Goal: Transaction & Acquisition: Purchase product/service

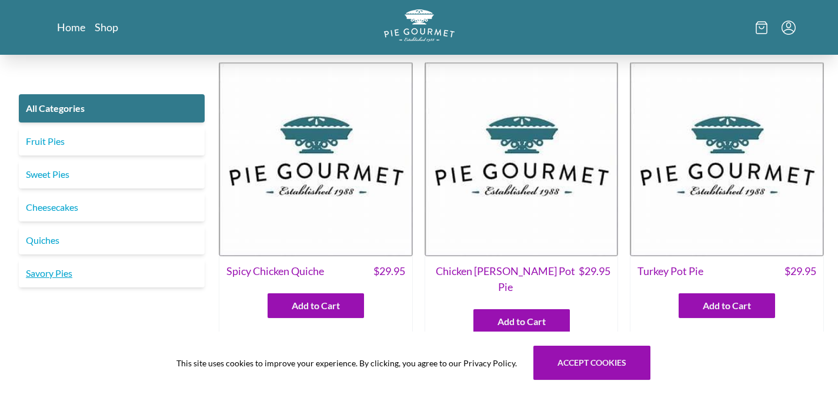
click at [45, 272] on link "Savory Pies" at bounding box center [112, 273] width 186 height 28
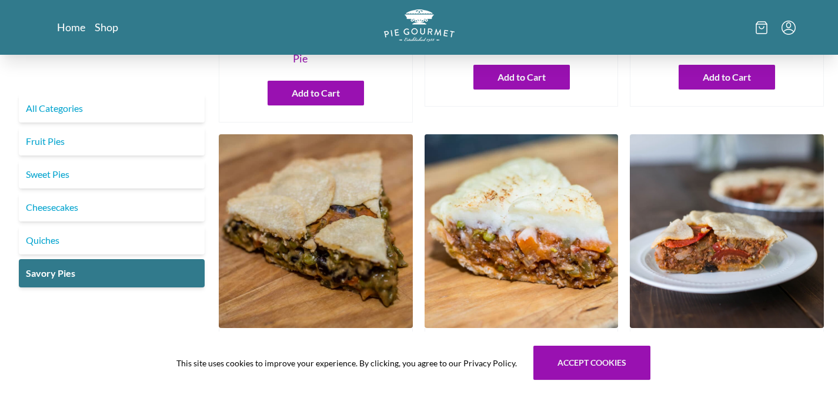
scroll to position [246, 0]
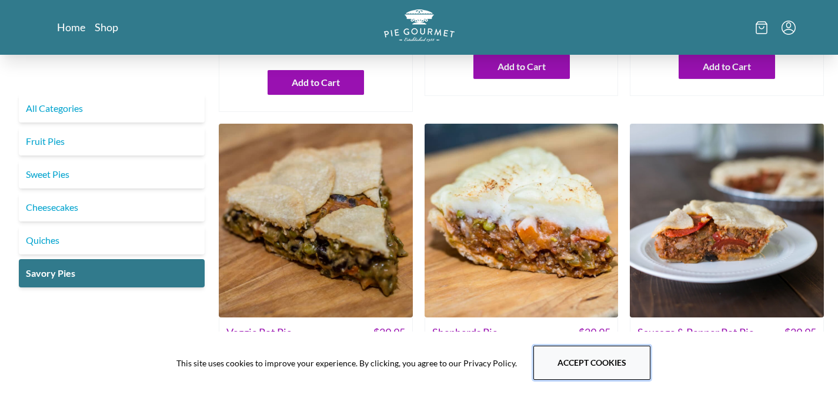
click at [601, 361] on button "Accept cookies" at bounding box center [592, 362] width 117 height 34
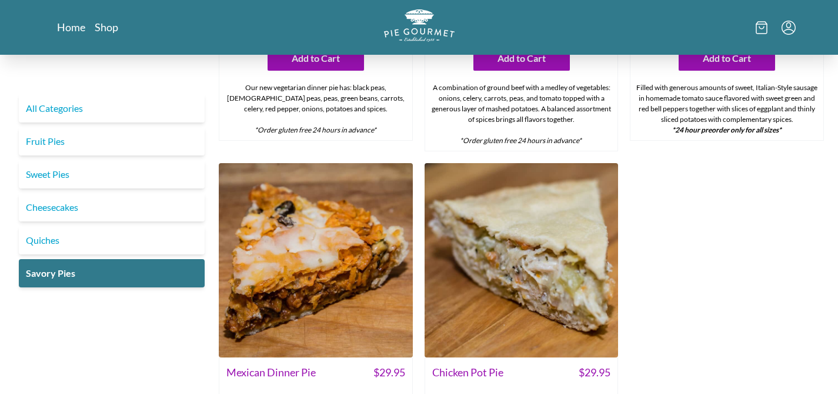
scroll to position [645, 0]
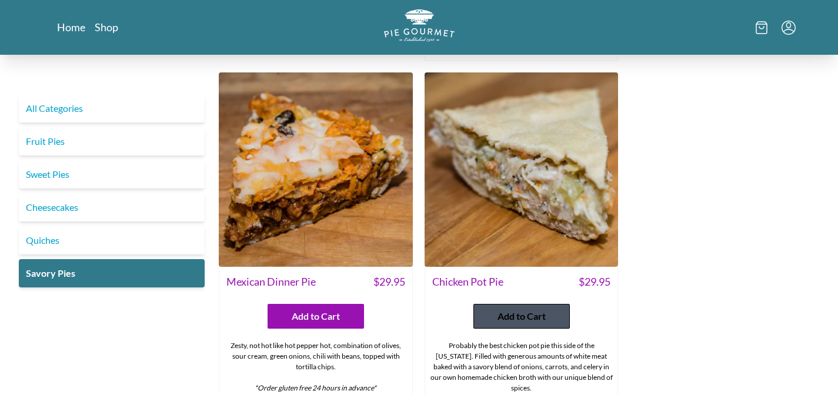
click at [525, 309] on span "Add to Cart" at bounding box center [522, 316] width 48 height 14
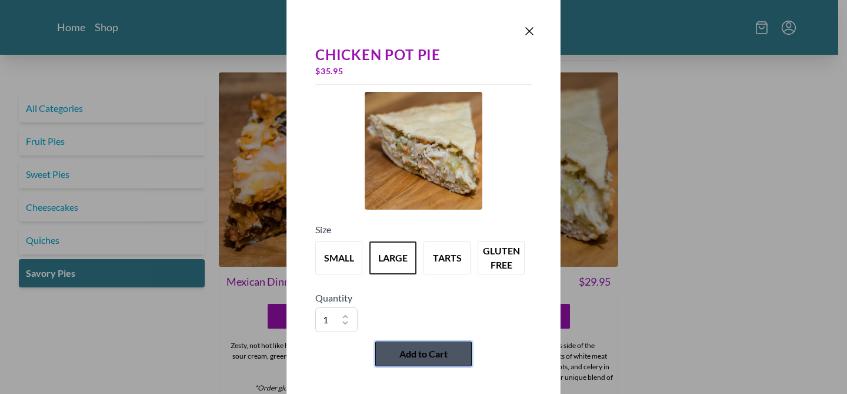
click at [432, 356] on span "Add to Cart" at bounding box center [423, 354] width 48 height 14
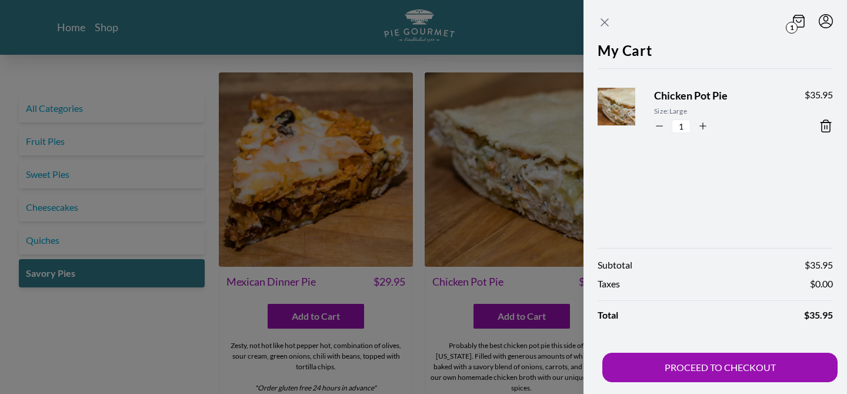
click at [607, 21] on icon "Close panel" at bounding box center [605, 22] width 14 height 14
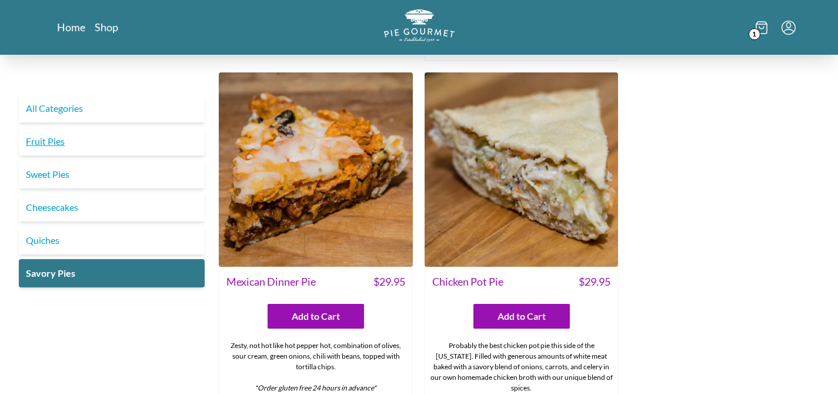
click at [46, 143] on link "Fruit Pies" at bounding box center [112, 141] width 186 height 28
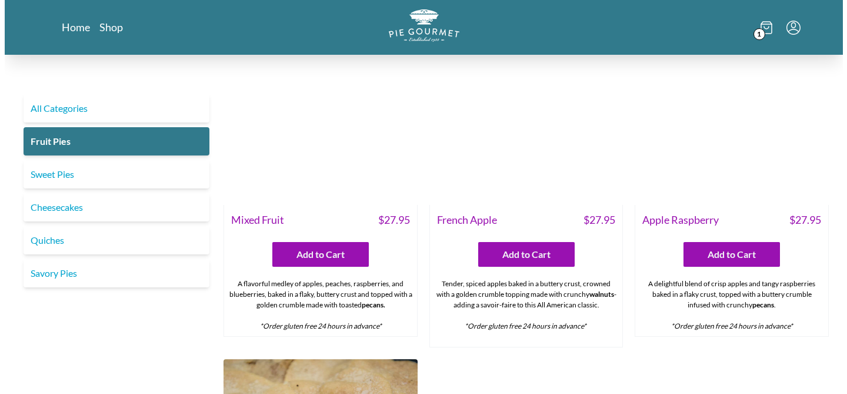
scroll to position [748, 0]
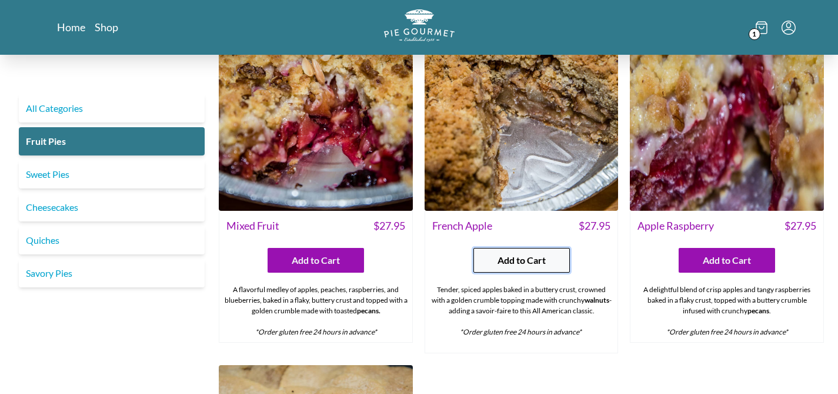
click at [518, 253] on span "Add to Cart" at bounding box center [522, 260] width 48 height 14
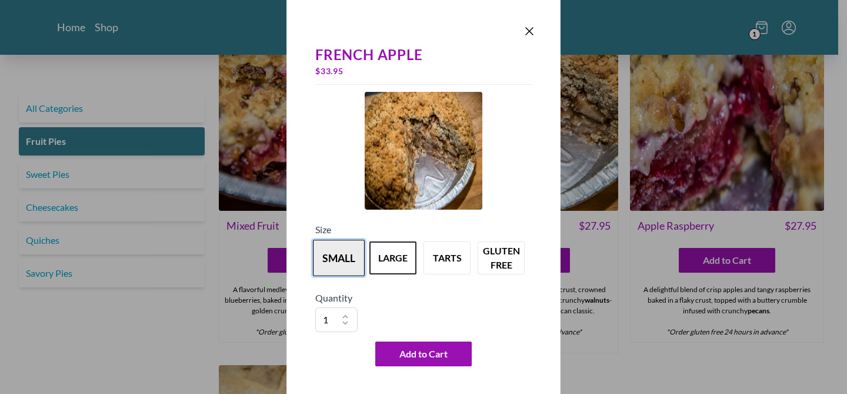
click at [323, 265] on button "small" at bounding box center [339, 257] width 52 height 36
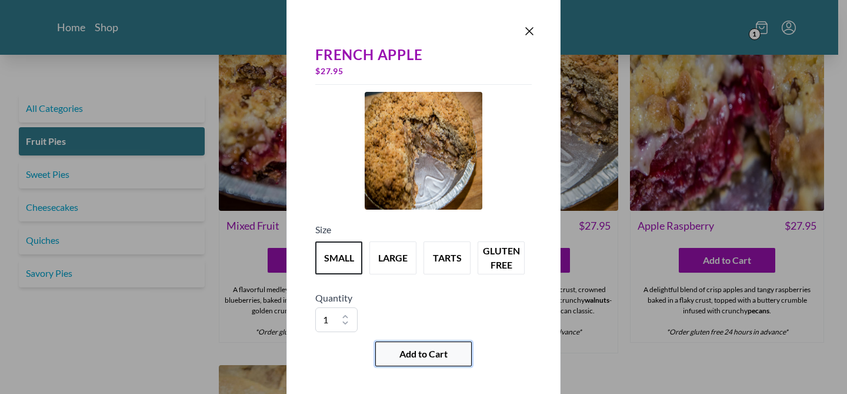
click at [417, 356] on span "Add to Cart" at bounding box center [423, 354] width 48 height 14
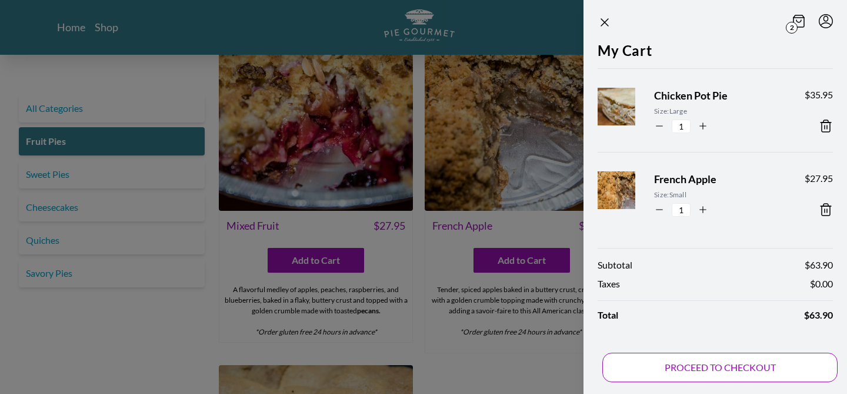
click at [699, 376] on button "PROCEED TO CHECKOUT" at bounding box center [719, 366] width 235 height 29
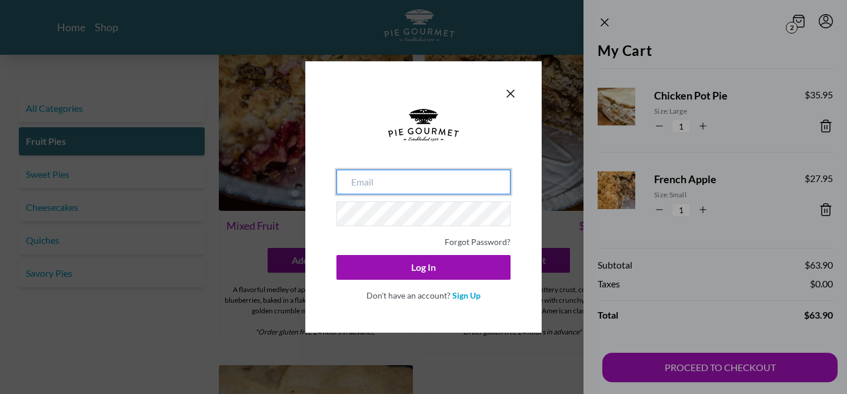
click at [416, 184] on input "email" at bounding box center [424, 181] width 174 height 25
type input "[EMAIL_ADDRESS][DOMAIN_NAME]"
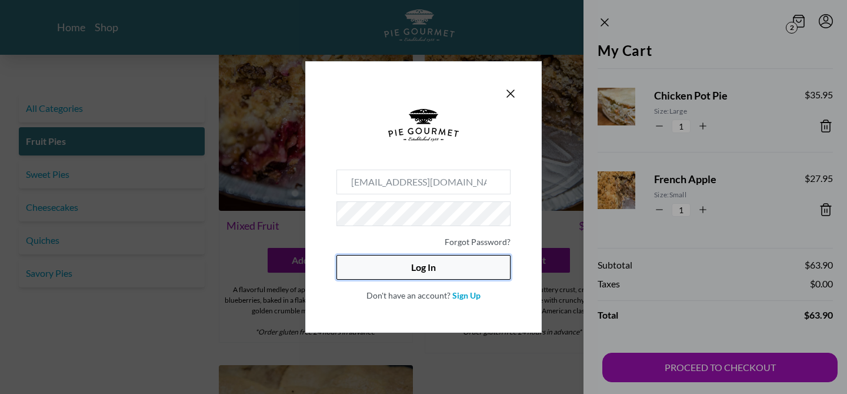
click at [418, 269] on button "Log In" at bounding box center [424, 267] width 174 height 25
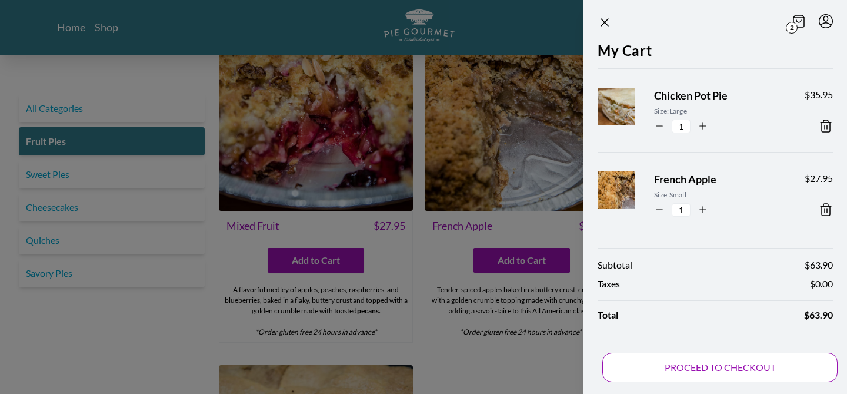
click at [702, 368] on button "PROCEED TO CHECKOUT" at bounding box center [719, 366] width 235 height 29
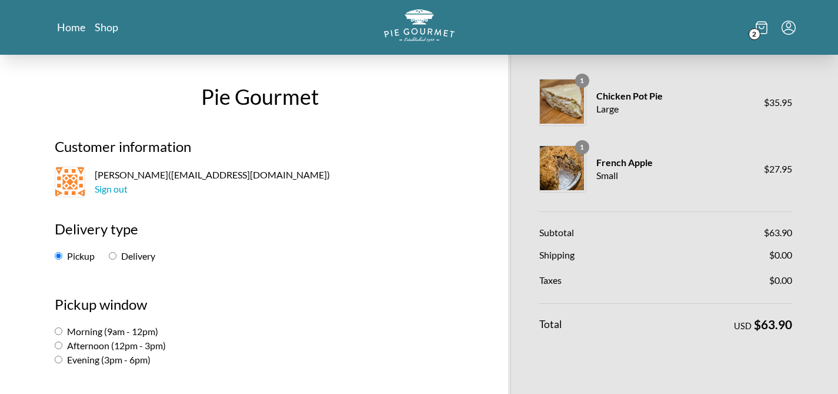
click at [121, 258] on label "Delivery" at bounding box center [132, 255] width 46 height 11
click at [116, 258] on input "Delivery" at bounding box center [113, 256] width 8 height 8
radio input "true"
select select "-1"
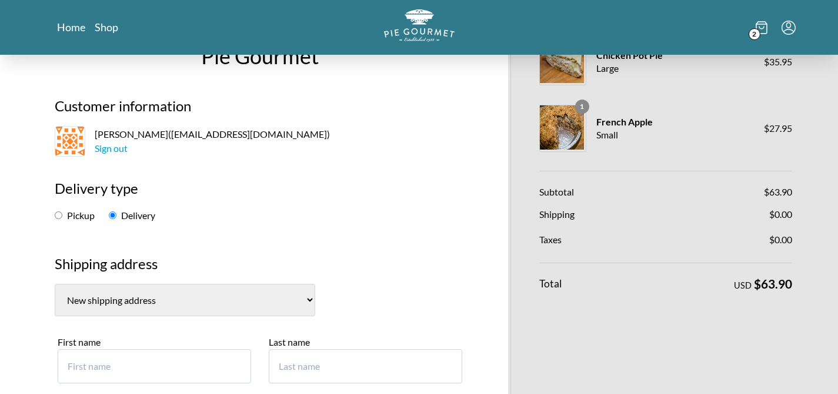
scroll to position [53, 0]
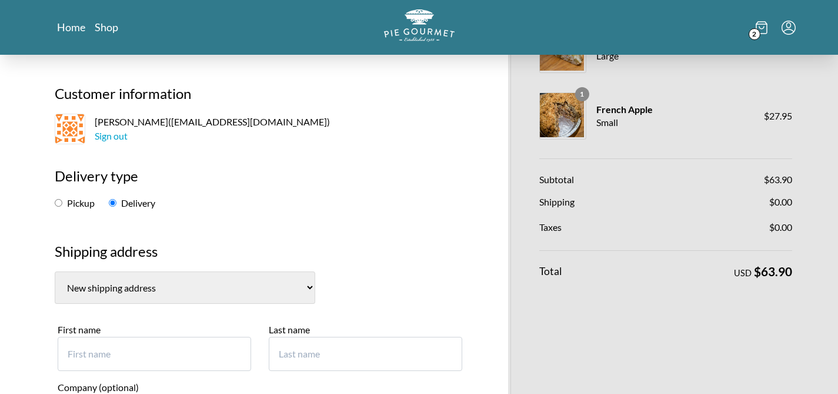
click at [107, 289] on select "[PERSON_NAME], NULL NULL (US) KathleenTysse, [STREET_ADDRESS][DEMOGRAPHIC_DATA]…" at bounding box center [185, 287] width 261 height 32
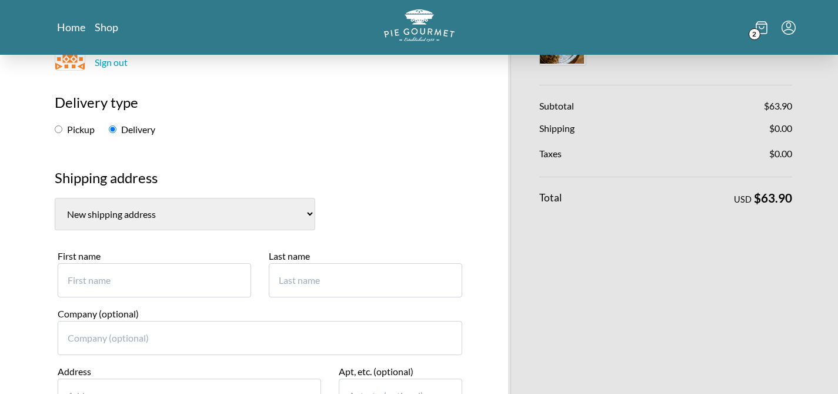
scroll to position [127, 0]
click at [193, 294] on input "First name" at bounding box center [155, 279] width 194 height 34
type input "Bizzy"
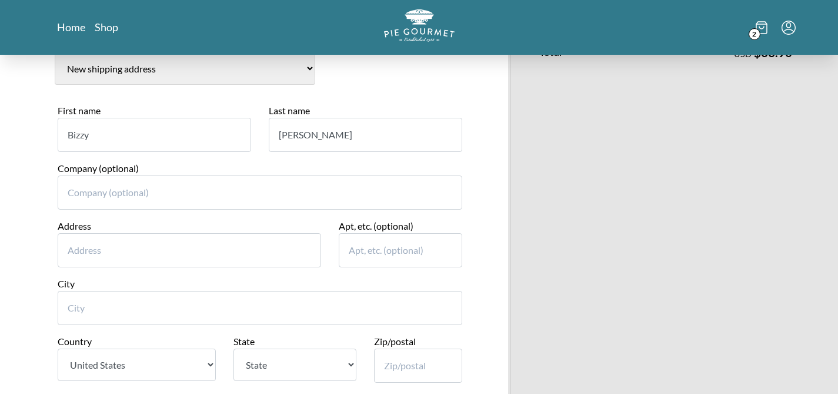
scroll to position [301, 0]
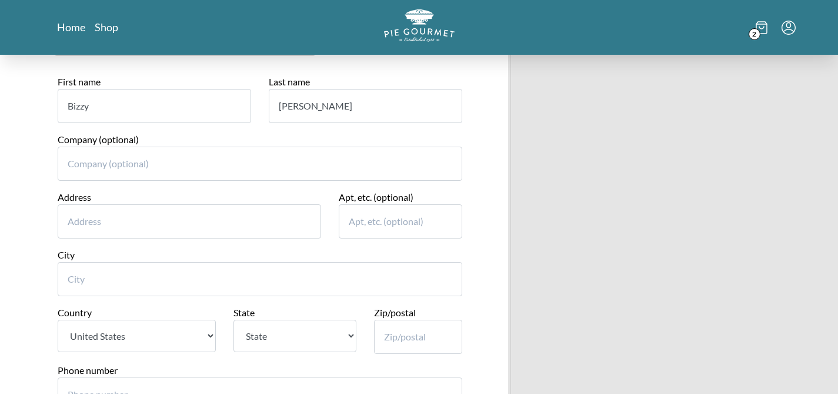
type input "[PERSON_NAME]"
click at [119, 222] on input "Address" at bounding box center [190, 221] width 264 height 34
type input "[STREET_ADDRESS]"
type input "[GEOGRAPHIC_DATA]"
click at [254, 335] on select "State [US_STATE] [US_STATE] [US_STATE] [US_STATE] [US_STATE] [US_STATE] [US_STA…" at bounding box center [295, 335] width 123 height 32
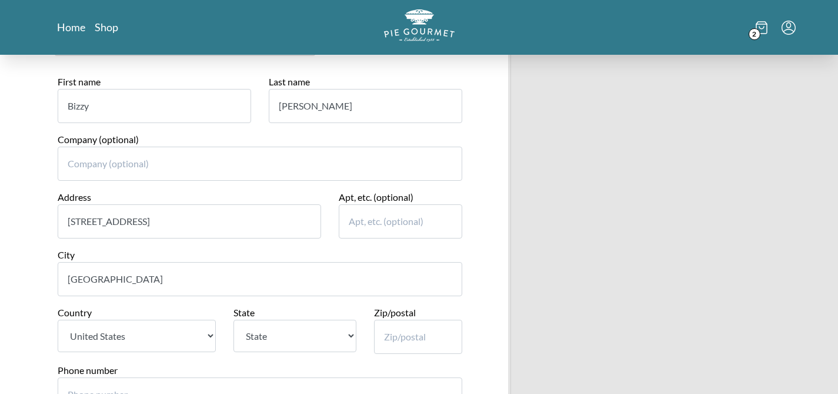
select select "VA"
click at [234, 319] on select "State [US_STATE] [US_STATE] [US_STATE] [US_STATE] [US_STATE] [US_STATE] [US_STA…" at bounding box center [295, 335] width 123 height 32
click at [424, 338] on input "Zip/postal" at bounding box center [418, 336] width 88 height 34
type input "22046"
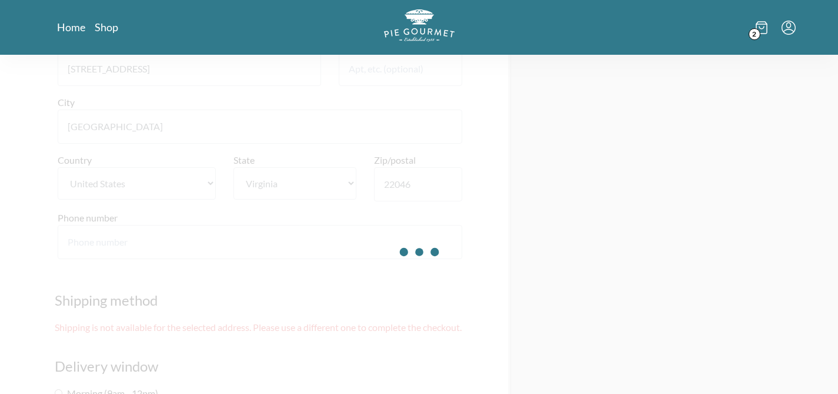
scroll to position [457, 0]
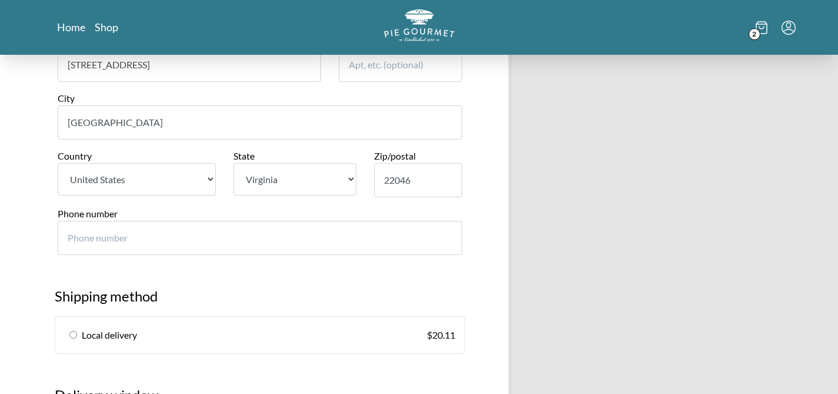
click at [168, 238] on input "Phone number" at bounding box center [260, 238] width 405 height 34
type input "7032834561"
click at [56, 285] on h2 "Shipping method" at bounding box center [260, 300] width 411 height 31
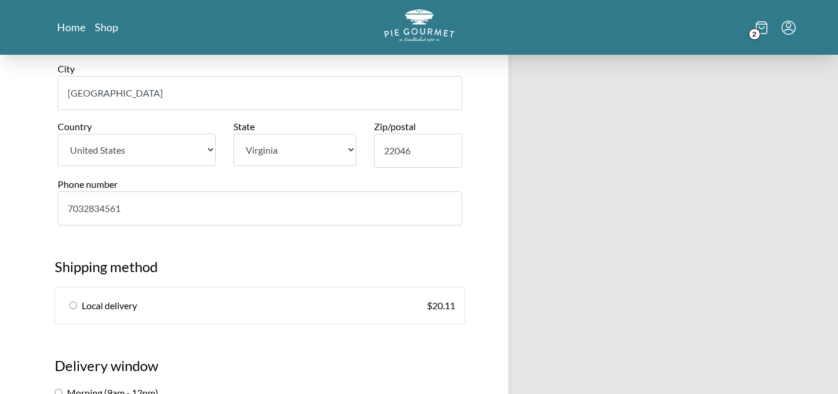
scroll to position [501, 0]
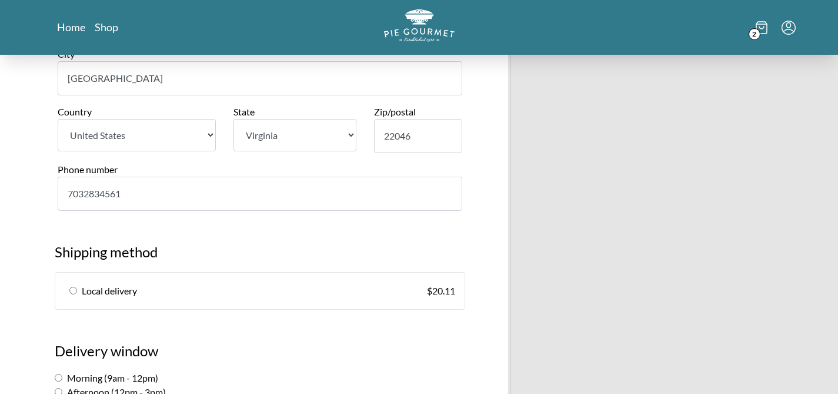
click at [73, 291] on input "radio" at bounding box center [73, 291] width 8 height 8
radio input "true"
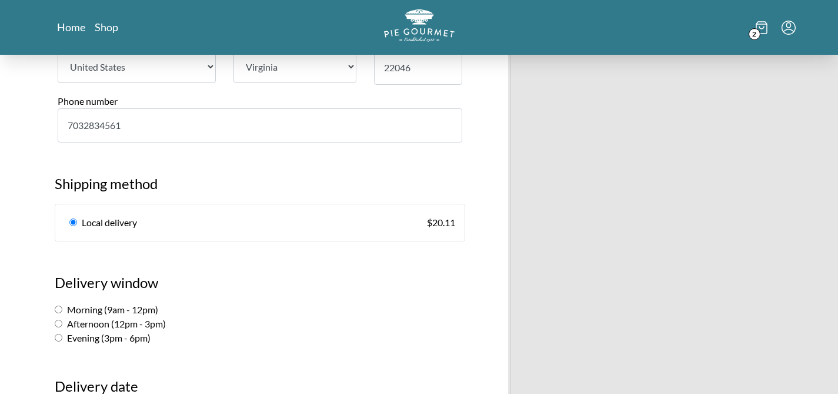
scroll to position [663, 0]
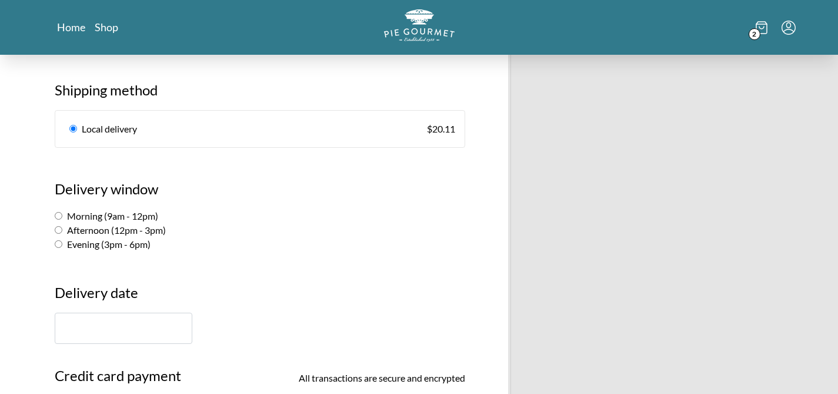
click at [62, 245] on label "Evening (3pm - 6pm)" at bounding box center [103, 243] width 96 height 11
click at [62, 245] on input "Evening (3pm - 6pm)" at bounding box center [59, 244] width 8 height 8
radio input "true"
click at [41, 271] on div "Pie Gourmet Customer information [PERSON_NAME] ( [EMAIL_ADDRESS][DOMAIN_NAME] )…" at bounding box center [260, 288] width 446 height 1792
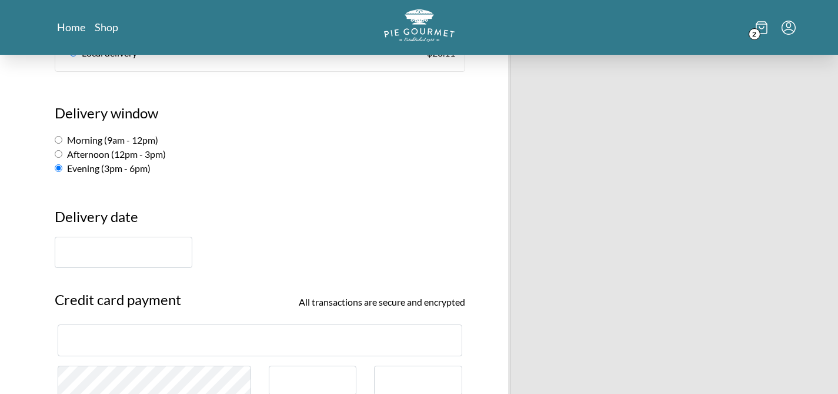
scroll to position [746, 0]
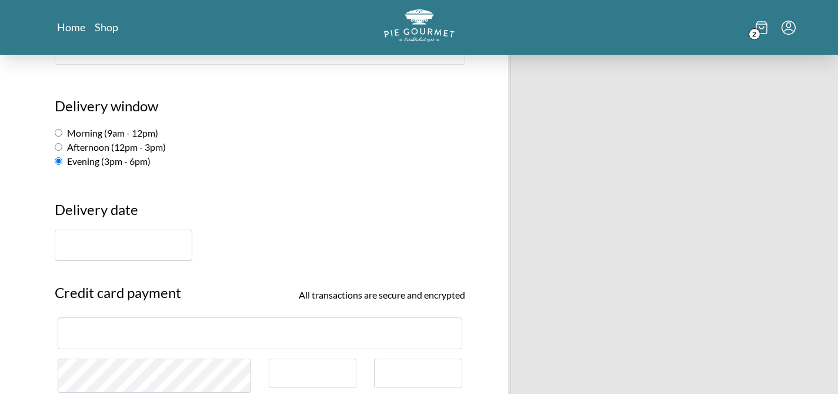
click at [109, 253] on input "text" at bounding box center [124, 244] width 138 height 31
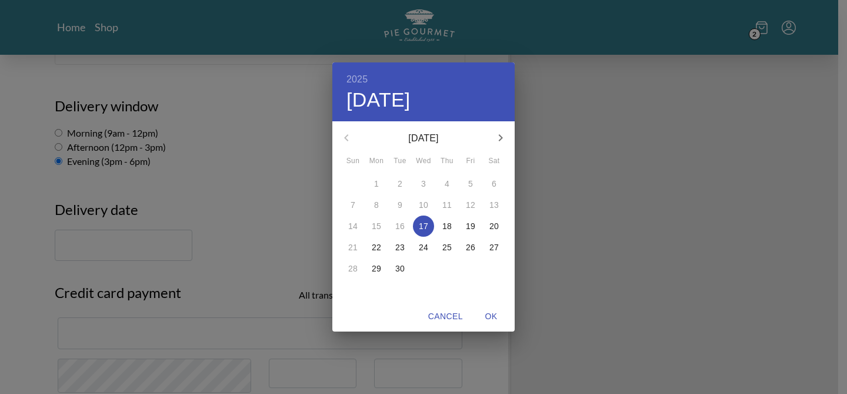
click at [419, 223] on p "17" at bounding box center [423, 226] width 9 height 12
click at [494, 315] on span "OK" at bounding box center [491, 316] width 28 height 15
type input "[DATE]"
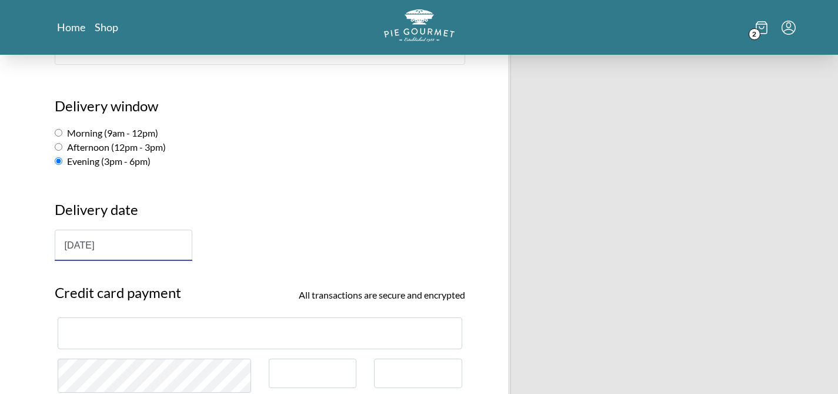
click at [46, 287] on section "Credit card payment All transactions are secure and encrypted" at bounding box center [260, 335] width 428 height 131
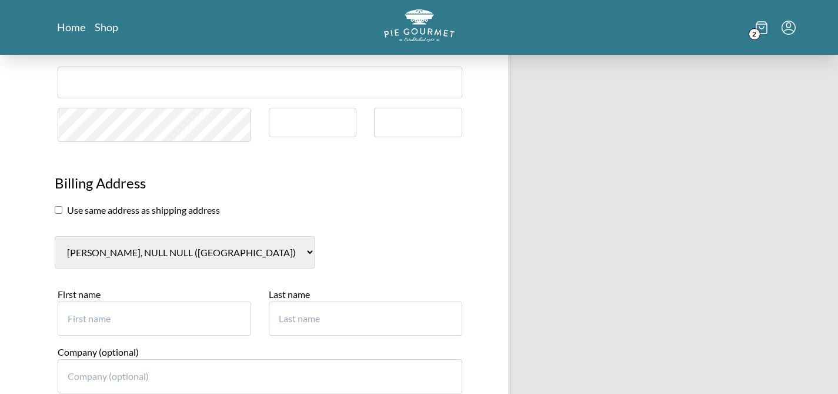
scroll to position [991, 0]
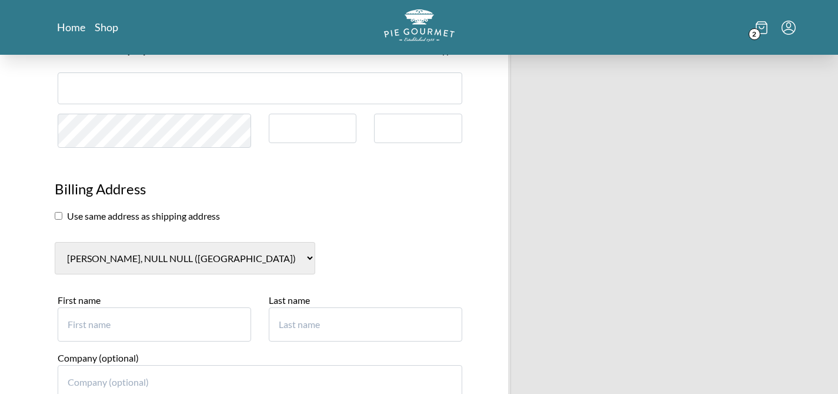
click at [328, 184] on h3 "Billing Address" at bounding box center [260, 193] width 411 height 31
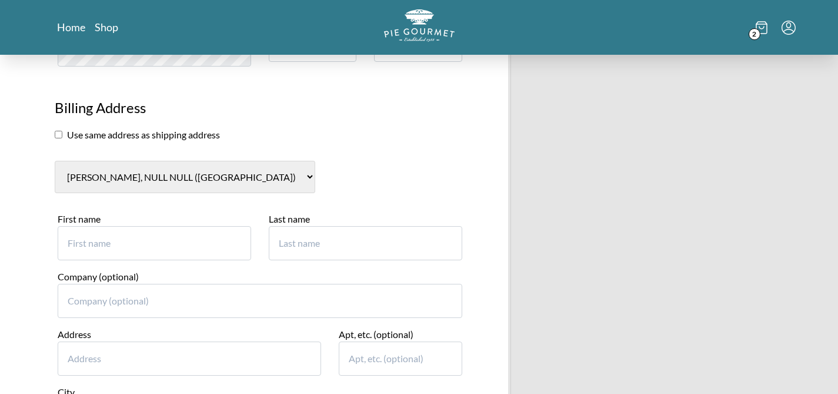
scroll to position [1073, 0]
click at [154, 242] on input "First name" at bounding box center [155, 242] width 194 height 34
type input "[PERSON_NAME]"
type input "Tysse"
type input "[STREET_ADDRESS]"
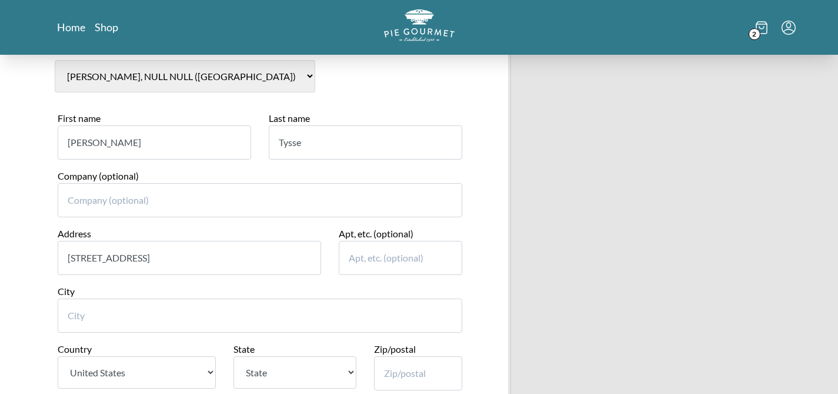
scroll to position [1175, 0]
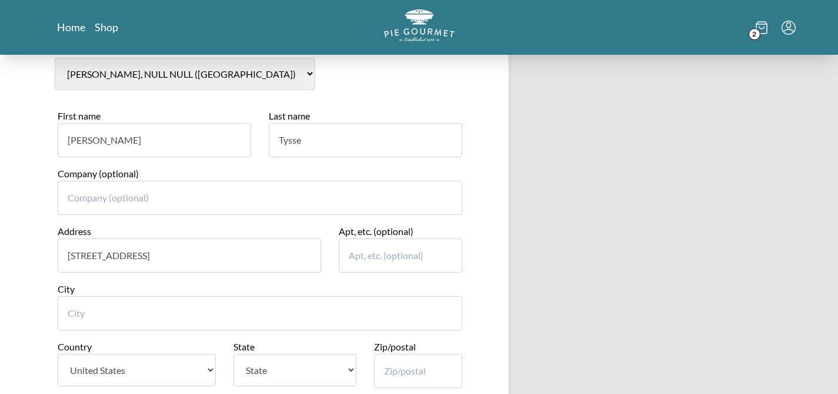
click at [91, 304] on input "City" at bounding box center [260, 313] width 405 height 34
type input "[GEOGRAPHIC_DATA]"
select select "VA"
click at [234, 354] on select "State [US_STATE] [US_STATE] [US_STATE] [US_STATE] [US_STATE] [US_STATE] [US_STA…" at bounding box center [295, 370] width 123 height 32
type input "22046"
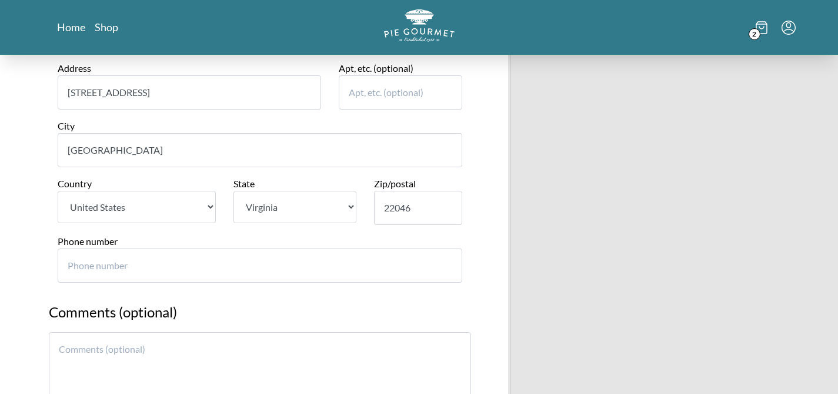
scroll to position [1338, 0]
click at [213, 262] on input "Phone number" at bounding box center [260, 265] width 405 height 34
type input "7032834561"
click at [126, 349] on textarea at bounding box center [260, 369] width 422 height 76
type textarea "F"
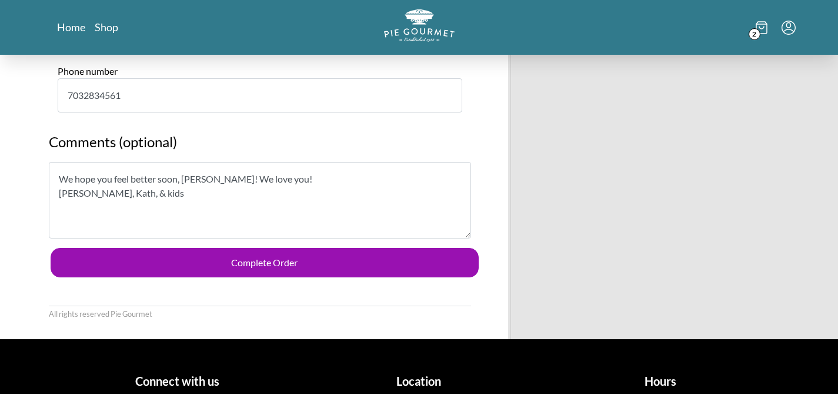
scroll to position [1557, 0]
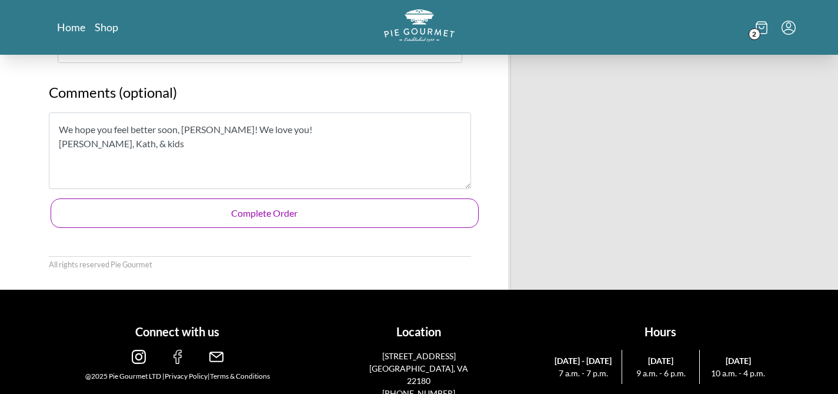
type textarea "We hope you feel better soon, [PERSON_NAME]! We love you! [PERSON_NAME], Kath, …"
click at [272, 217] on button "Complete Order" at bounding box center [265, 212] width 428 height 29
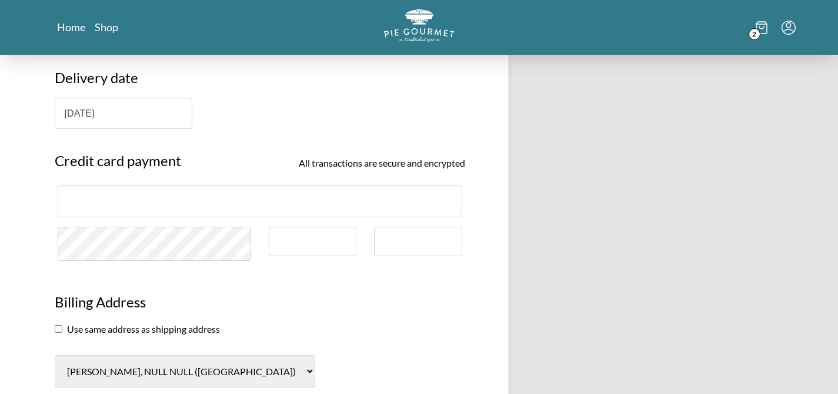
scroll to position [914, 0]
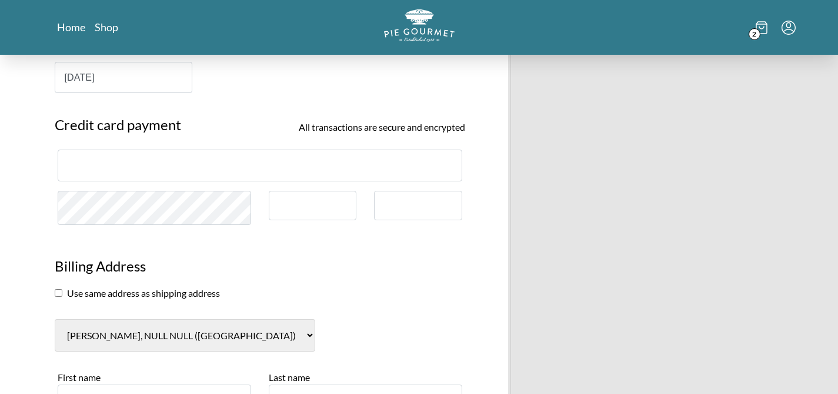
click at [328, 264] on h3 "Billing Address" at bounding box center [260, 270] width 411 height 31
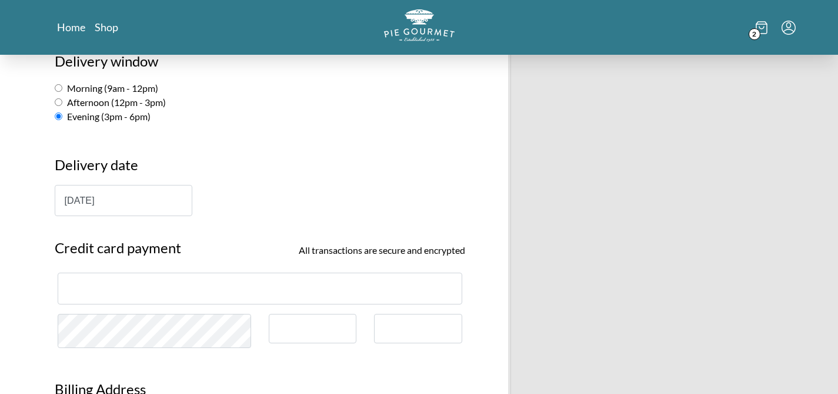
scroll to position [792, 0]
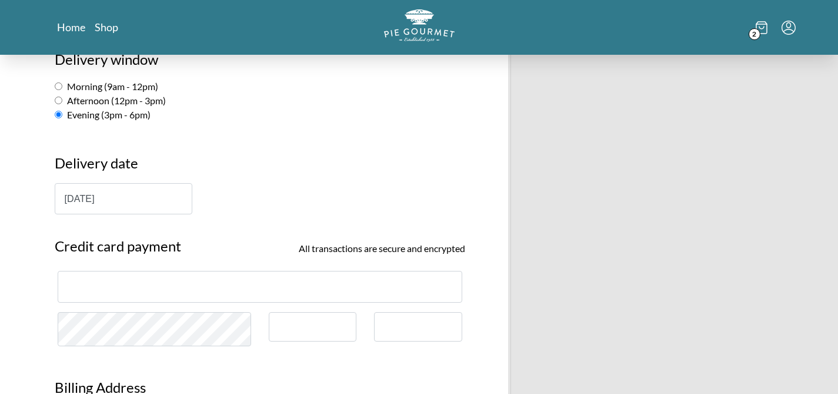
click at [40, 315] on div "Pie Gourmet Customer information [PERSON_NAME] ( [EMAIL_ADDRESS][DOMAIN_NAME] )…" at bounding box center [260, 158] width 446 height 1792
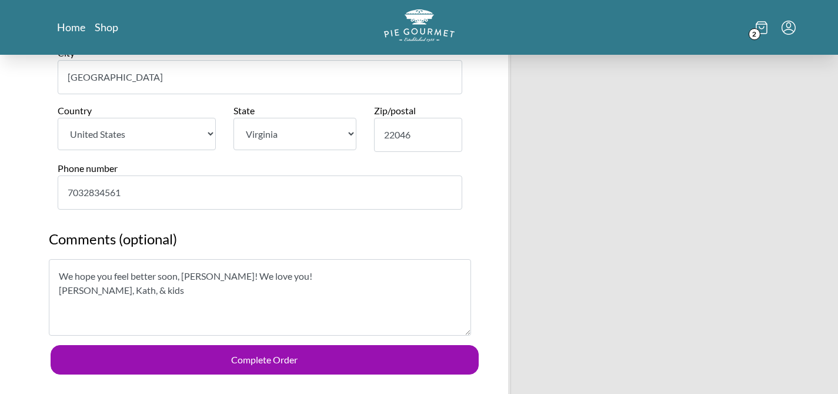
scroll to position [1417, 0]
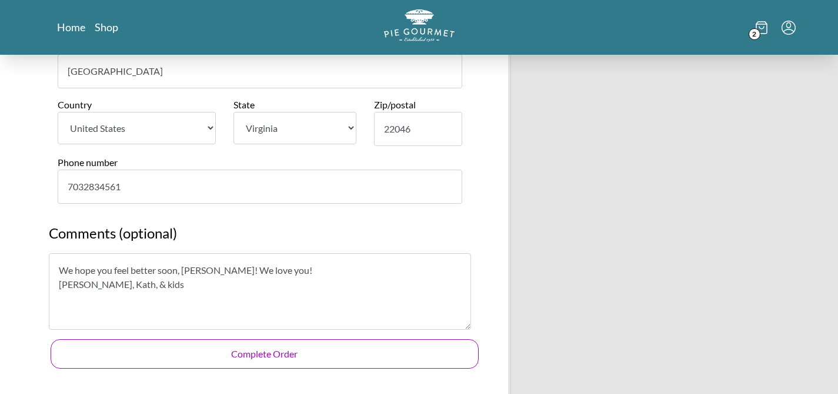
click at [275, 358] on button "Complete Order" at bounding box center [265, 353] width 428 height 29
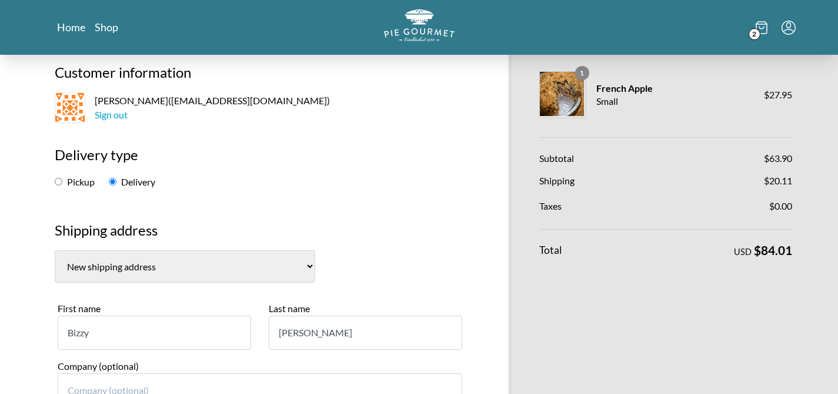
scroll to position [0, 0]
